Goal: Transaction & Acquisition: Subscribe to service/newsletter

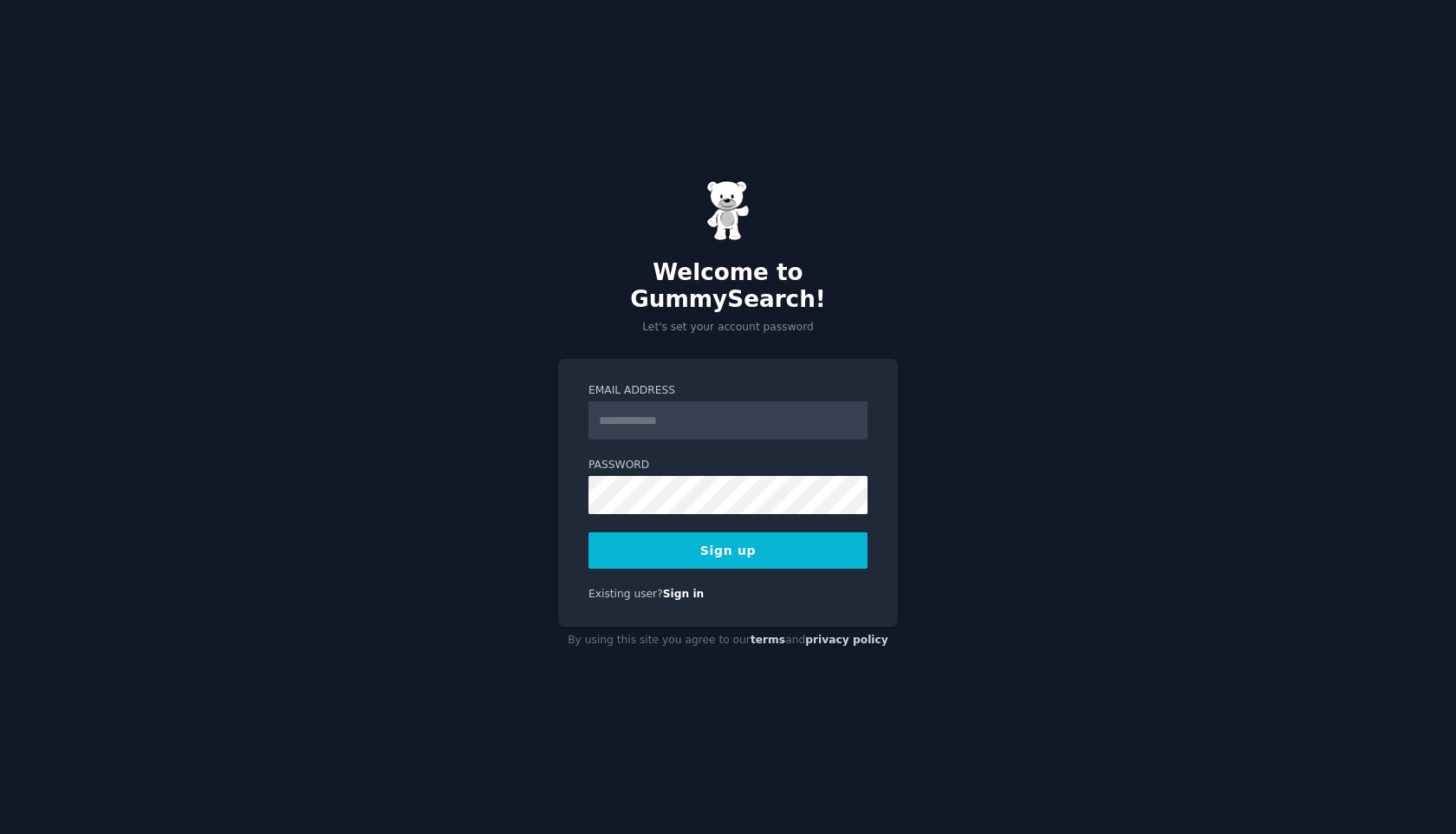
click at [704, 401] on input "Email Address" at bounding box center [728, 420] width 279 height 38
type input "**********"
click at [640, 541] on button "Sign up" at bounding box center [728, 551] width 279 height 36
click at [735, 534] on button "Sign up" at bounding box center [728, 551] width 279 height 36
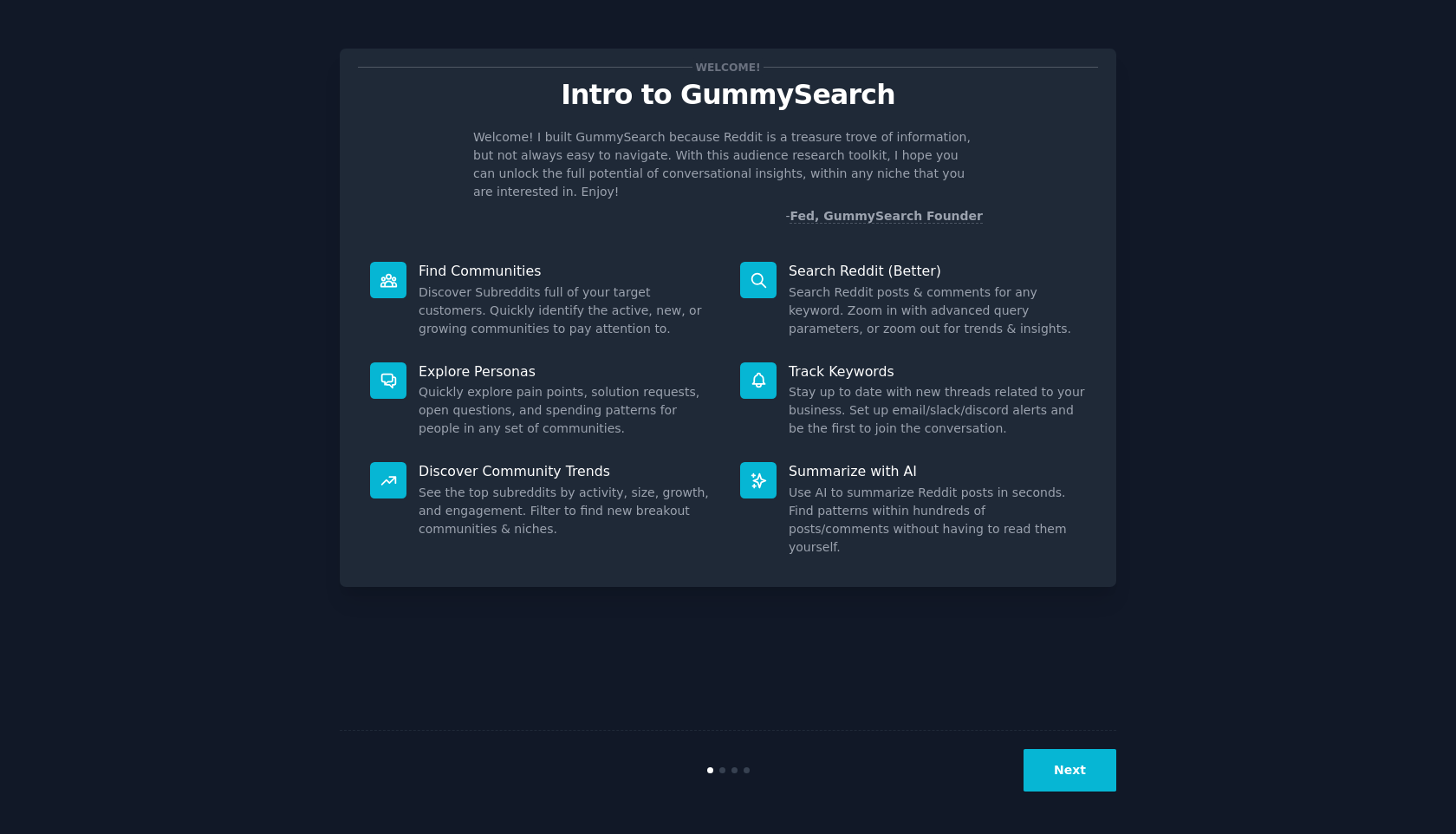
click at [1083, 774] on button "Next" at bounding box center [1070, 771] width 92 height 43
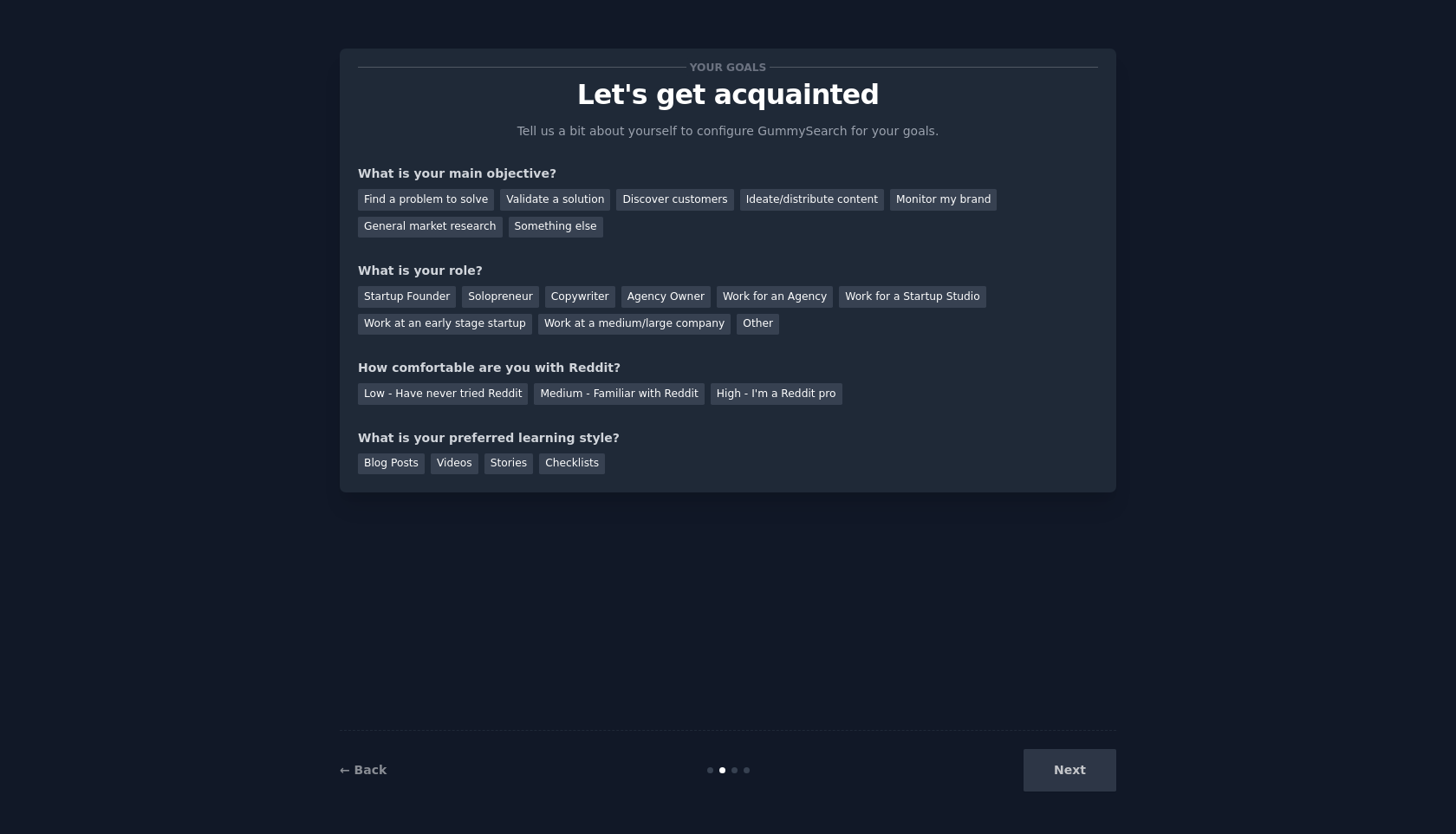
click at [1083, 774] on div "Next" at bounding box center [987, 771] width 259 height 43
click at [537, 203] on div "Validate a solution" at bounding box center [555, 200] width 110 height 21
click at [496, 298] on div "Solopreneur" at bounding box center [500, 297] width 76 height 21
click at [462, 393] on div "Low - Have never tried Reddit" at bounding box center [442, 394] width 170 height 21
click at [398, 459] on div "Blog Posts" at bounding box center [391, 465] width 67 height 21
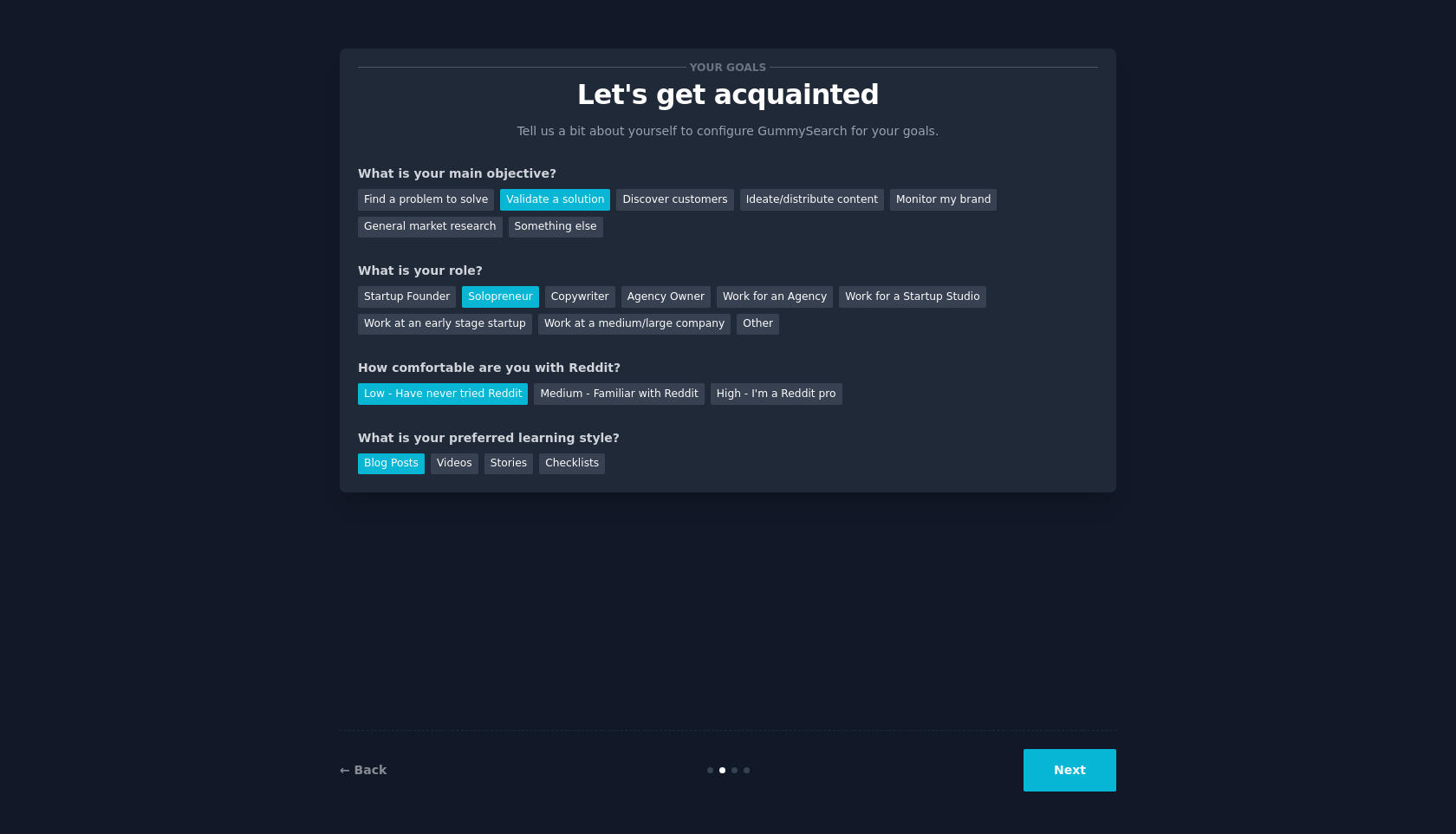
click at [1053, 790] on button "Next" at bounding box center [1070, 771] width 92 height 43
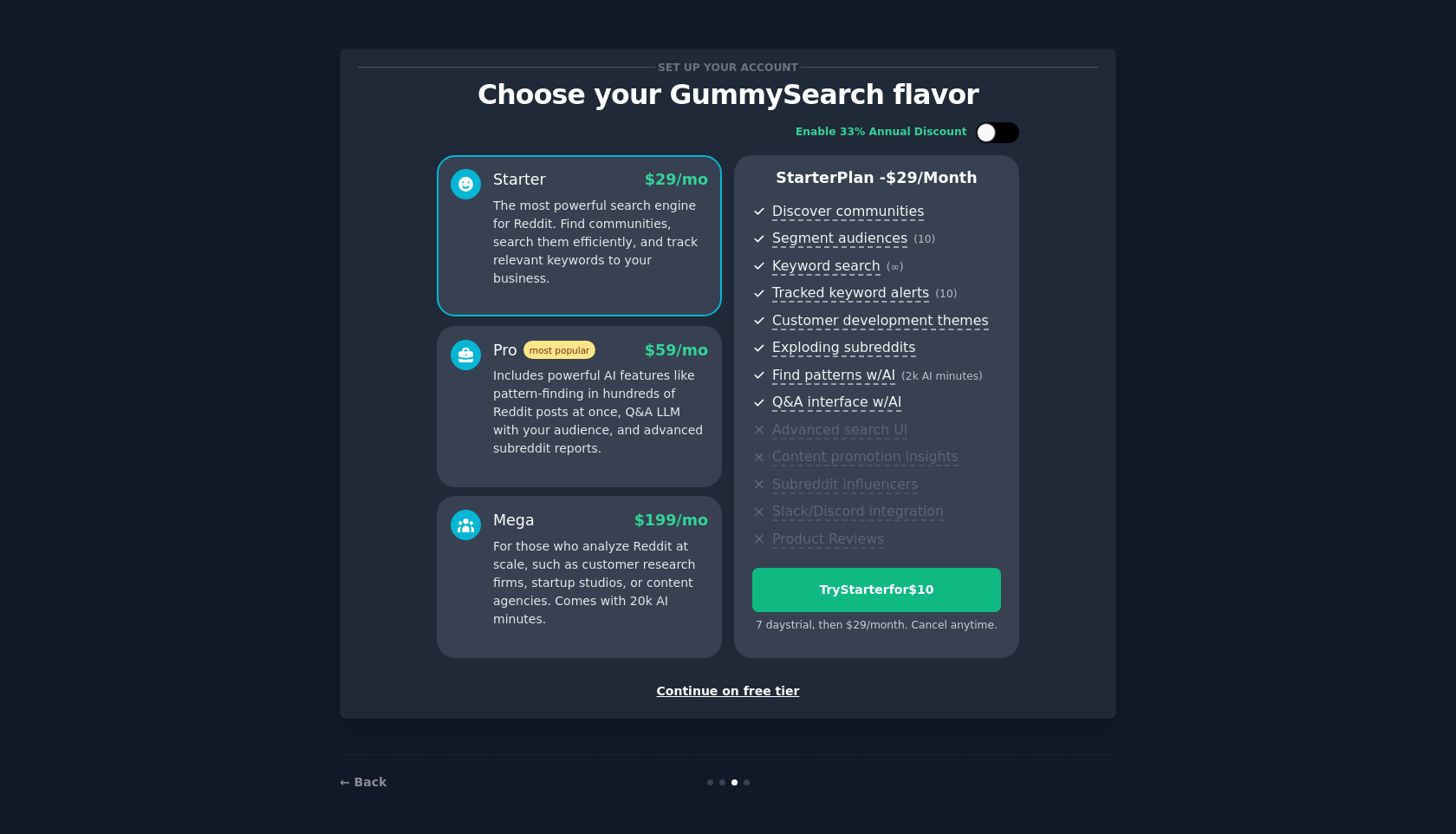
click at [994, 131] on div at bounding box center [985, 132] width 19 height 19
click at [994, 131] on div at bounding box center [989, 133] width 12 height 9
checkbox input "false"
click at [963, 250] on ul "Discover communities Segment audiences ( 10 ) Keyword search ( ∞ ) Tracked keyw…" at bounding box center [877, 376] width 249 height 349
click at [896, 595] on div "Try Starter for $10" at bounding box center [876, 590] width 247 height 19
